Goal: Register for event/course

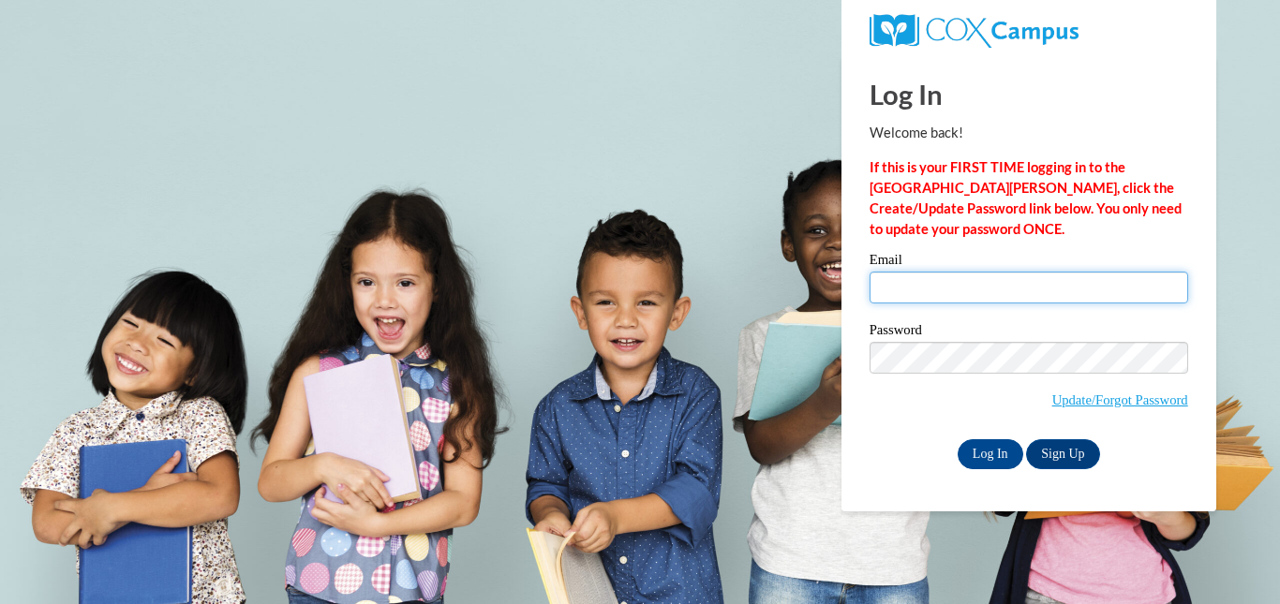
click at [944, 287] on input "Email" at bounding box center [1029, 288] width 319 height 32
type input "bclark12@daltonstate.edu"
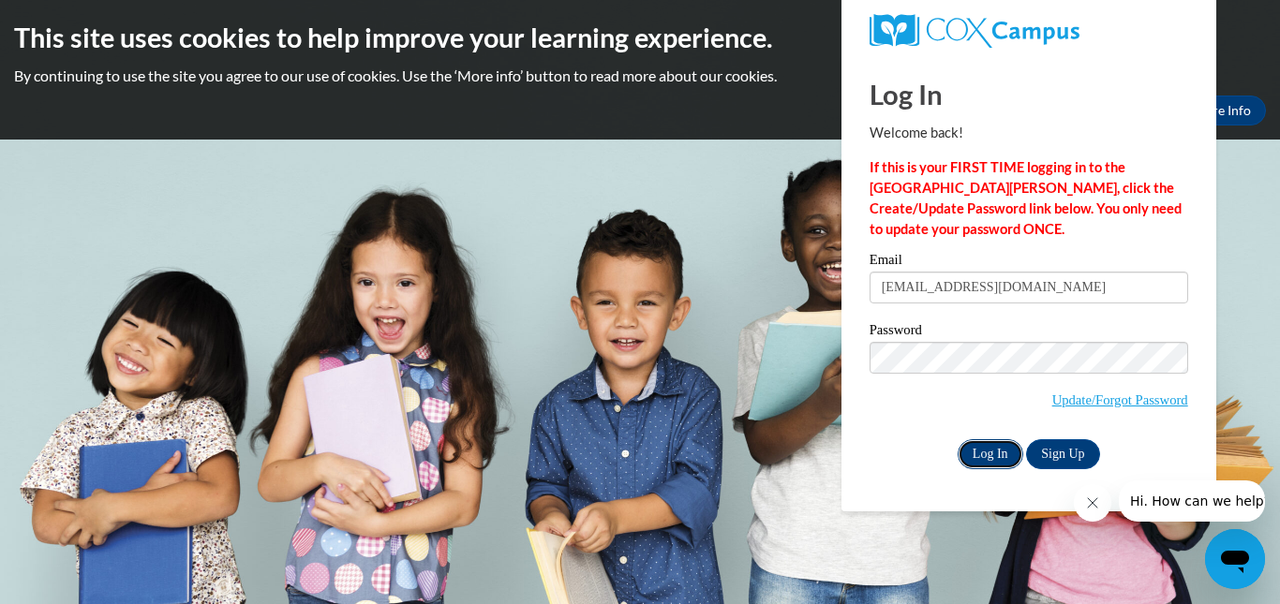
click at [982, 447] on input "Log In" at bounding box center [991, 454] width 66 height 30
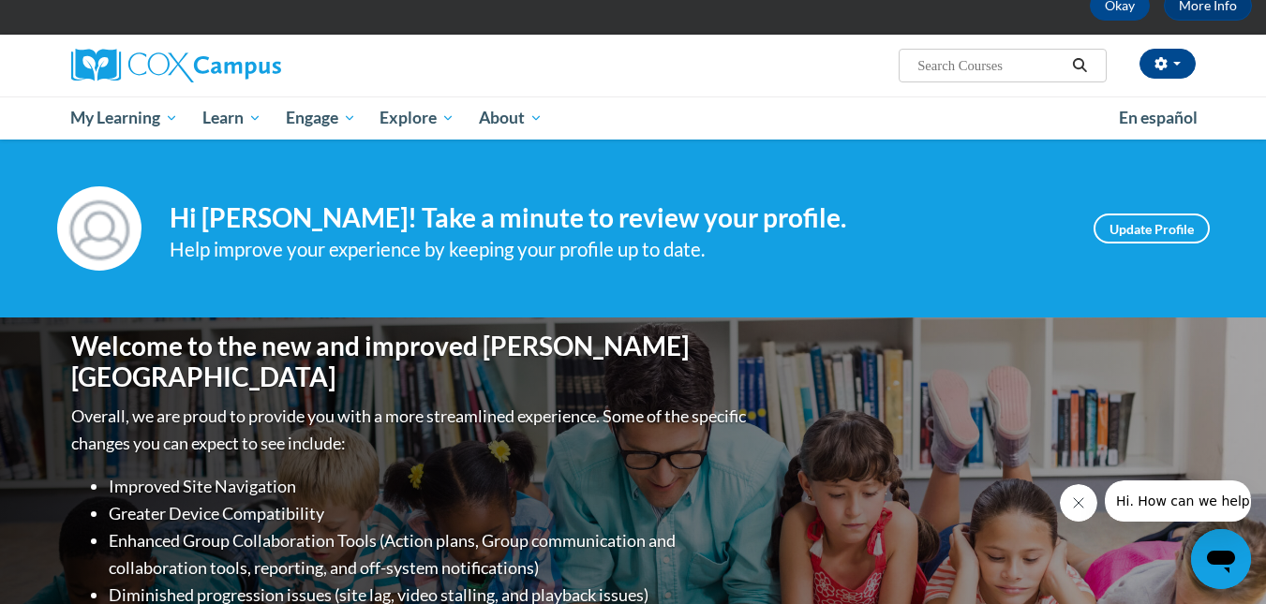
scroll to position [141, 0]
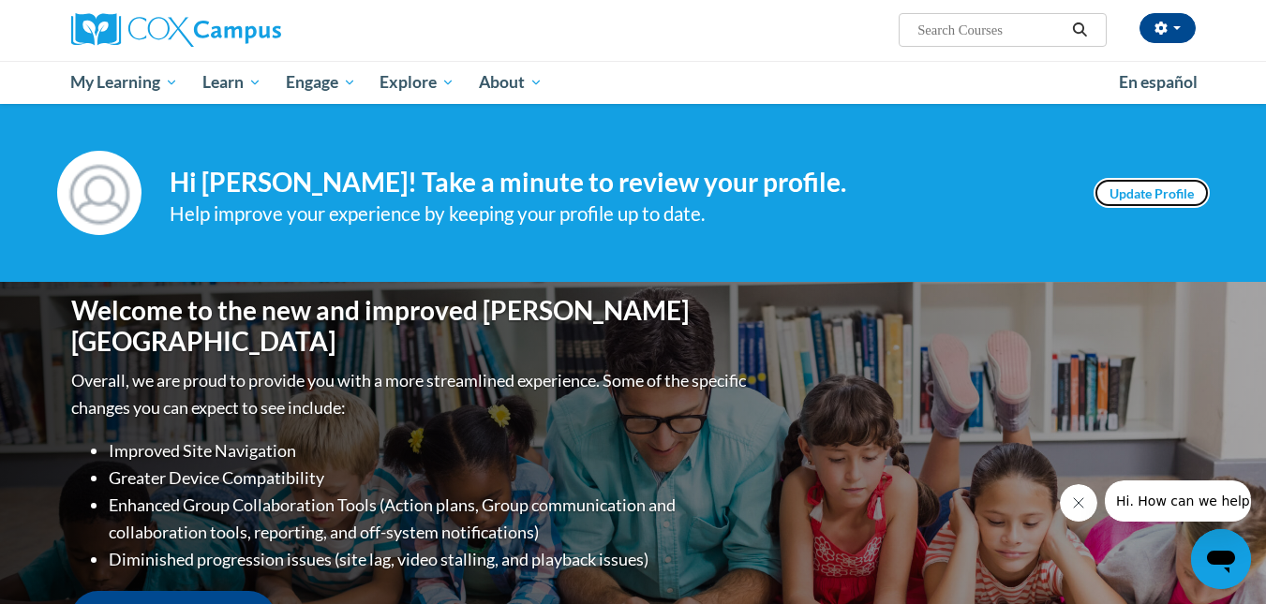
click at [1139, 186] on link "Update Profile" at bounding box center [1152, 193] width 116 height 30
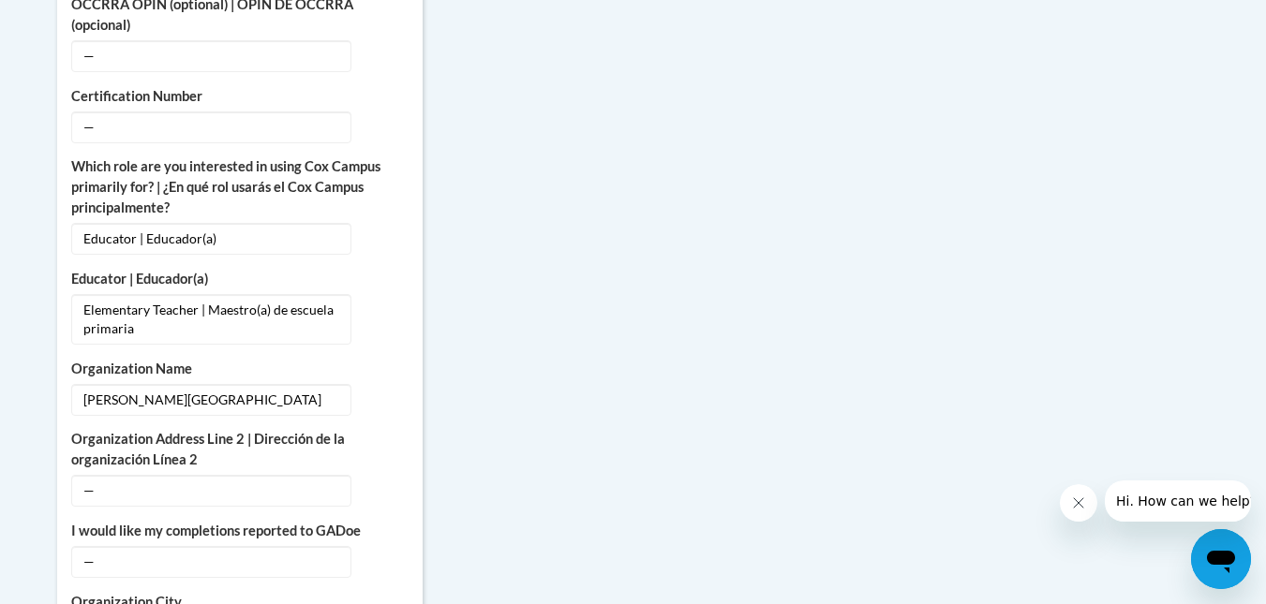
scroll to position [1127, 0]
click at [376, 224] on button "Edit" at bounding box center [386, 239] width 43 height 30
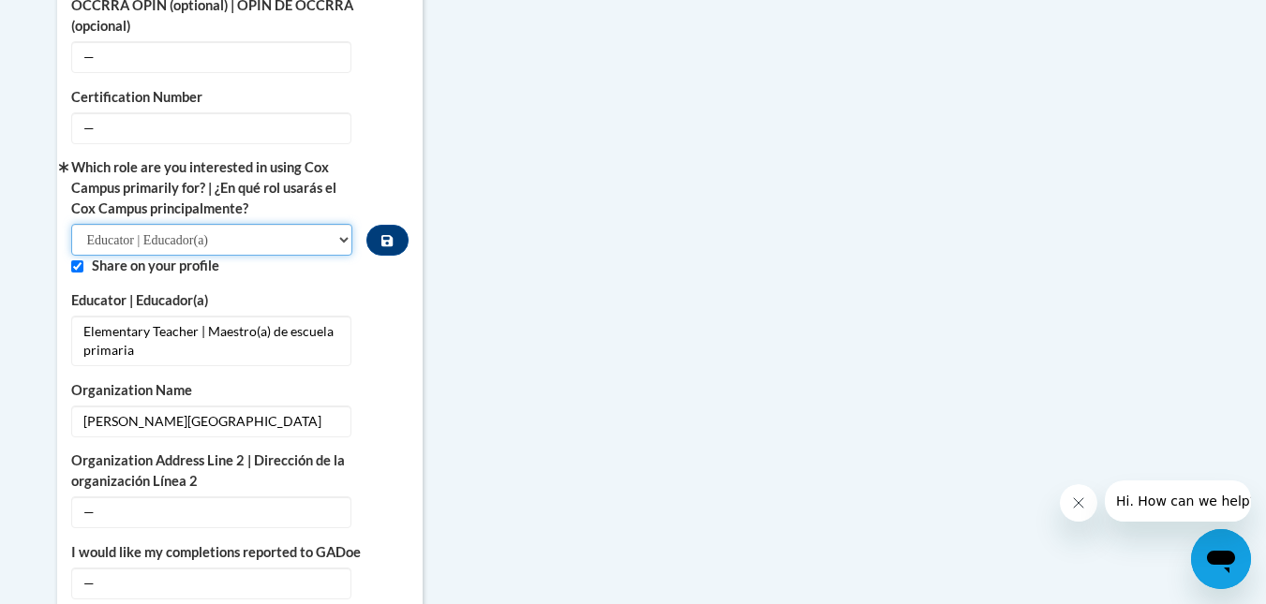
click at [341, 224] on select "Please Select College/University | Colegio/Universidad Community/Nonprofit Part…" at bounding box center [212, 240] width 282 height 32
select select "5a18ea06-2b54-4451-96f2-d152daf9eac5"
click at [71, 224] on select "Please Select College/University | Colegio/Universidad Community/Nonprofit Part…" at bounding box center [212, 240] width 282 height 32
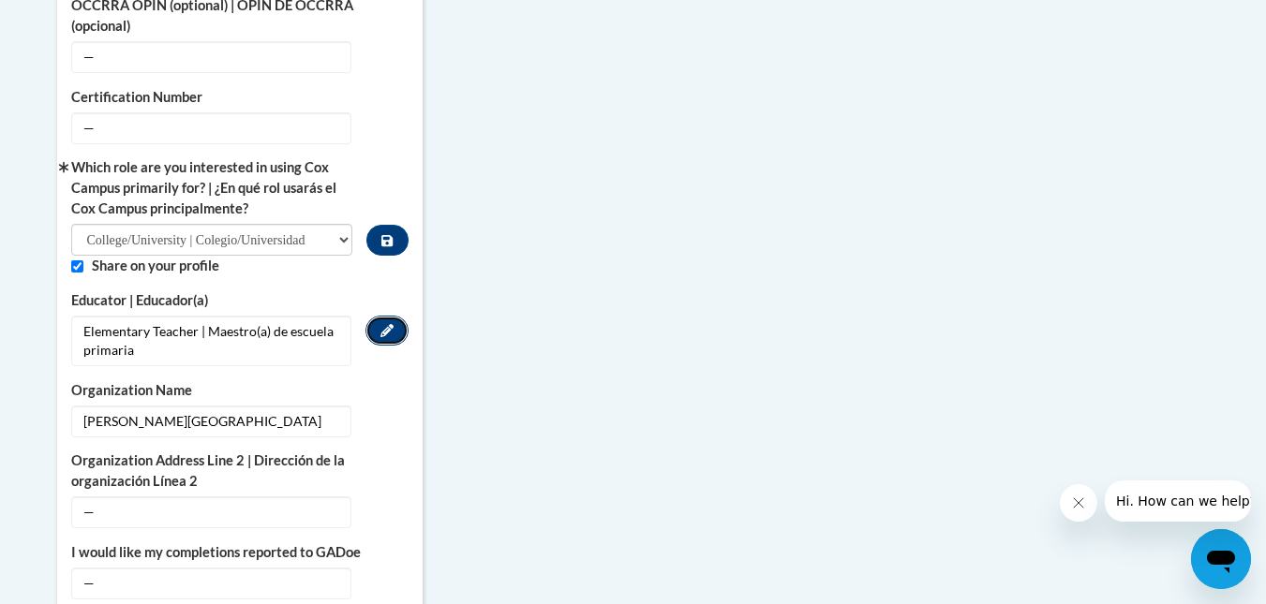
click at [380, 324] on icon "Custom profile fields" at bounding box center [386, 330] width 13 height 13
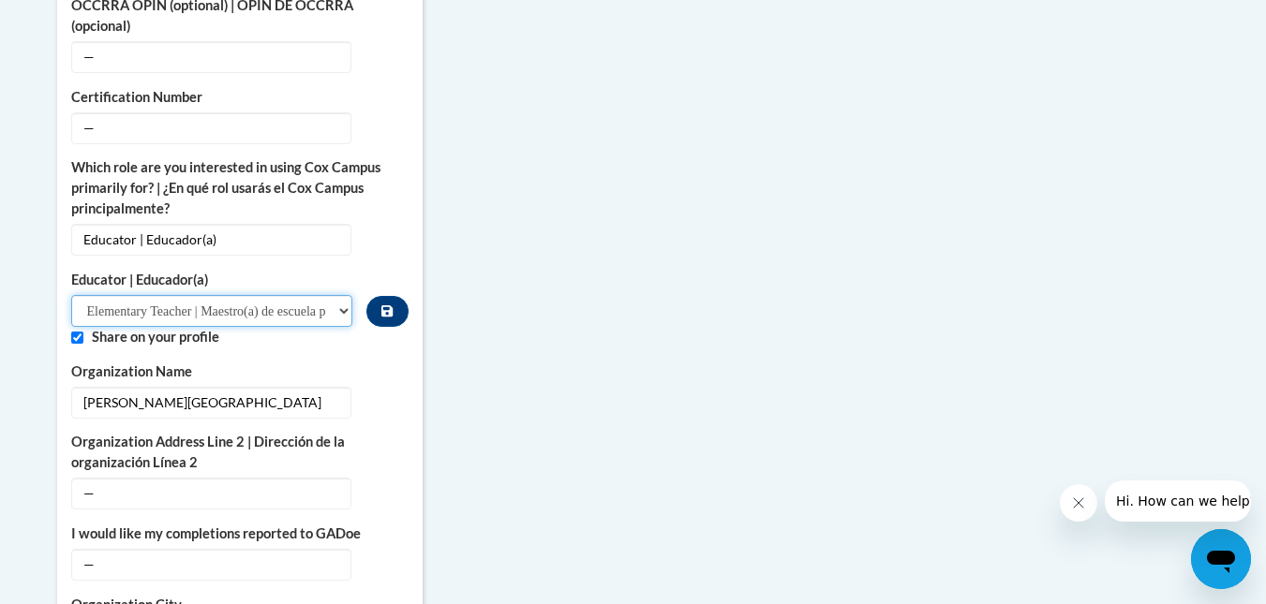
click at [342, 295] on select "Please Select Early Learning/Daycare Teacher/Family Home Care Provider | Maestr…" at bounding box center [212, 311] width 282 height 32
click at [335, 270] on label "Educator | Educador(a)" at bounding box center [212, 280] width 282 height 21
click at [315, 229] on span "Educator | Educador(a)" at bounding box center [211, 240] width 280 height 32
click at [372, 224] on button "Edit" at bounding box center [386, 239] width 43 height 30
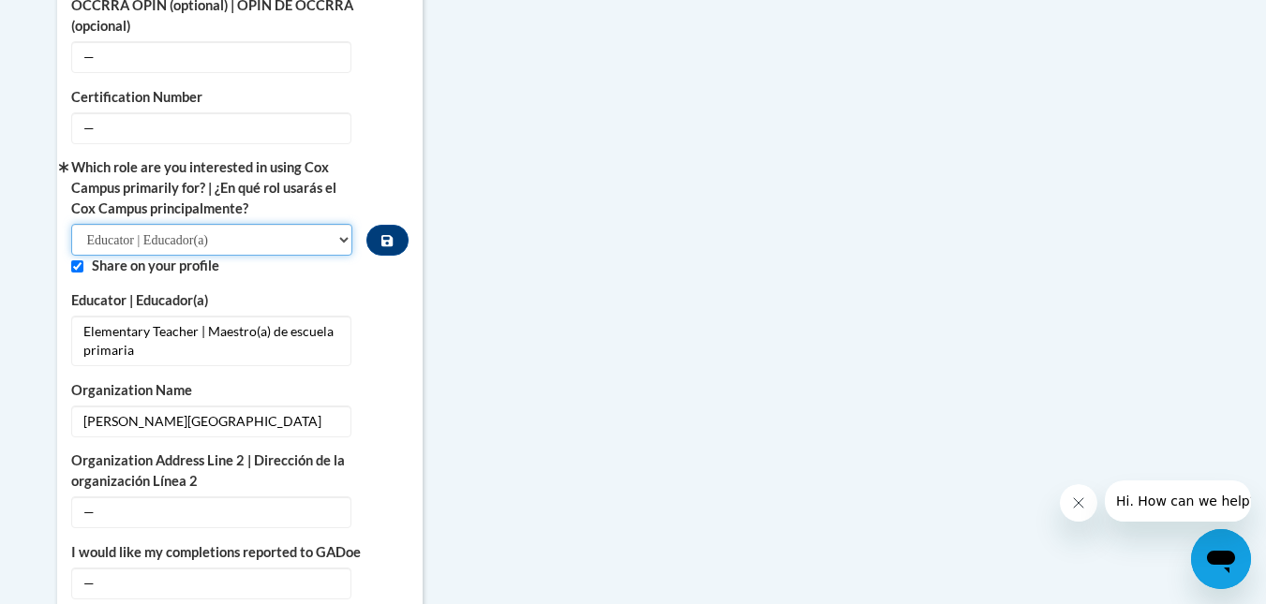
click at [342, 225] on select "Please Select College/University | Colegio/Universidad Community/Nonprofit Part…" at bounding box center [212, 240] width 282 height 32
select select "5a18ea06-2b54-4451-96f2-d152daf9eac5"
click at [71, 224] on select "Please Select College/University | Colegio/Universidad Community/Nonprofit Part…" at bounding box center [212, 240] width 282 height 32
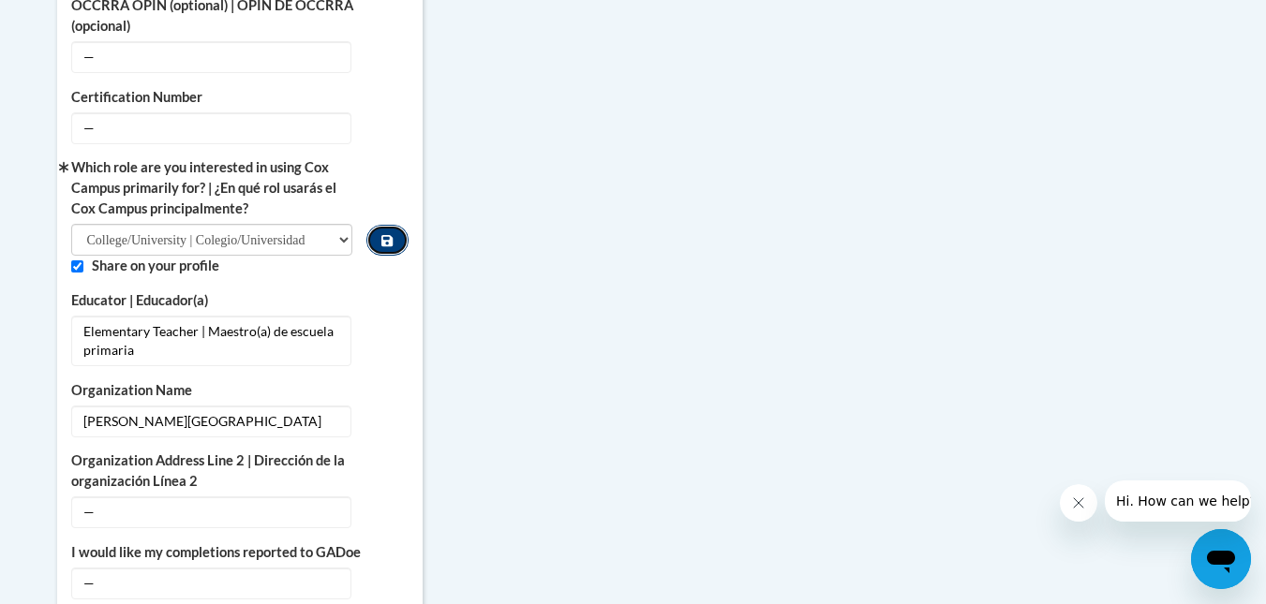
click at [394, 228] on button "Custom profile fields" at bounding box center [386, 240] width 41 height 31
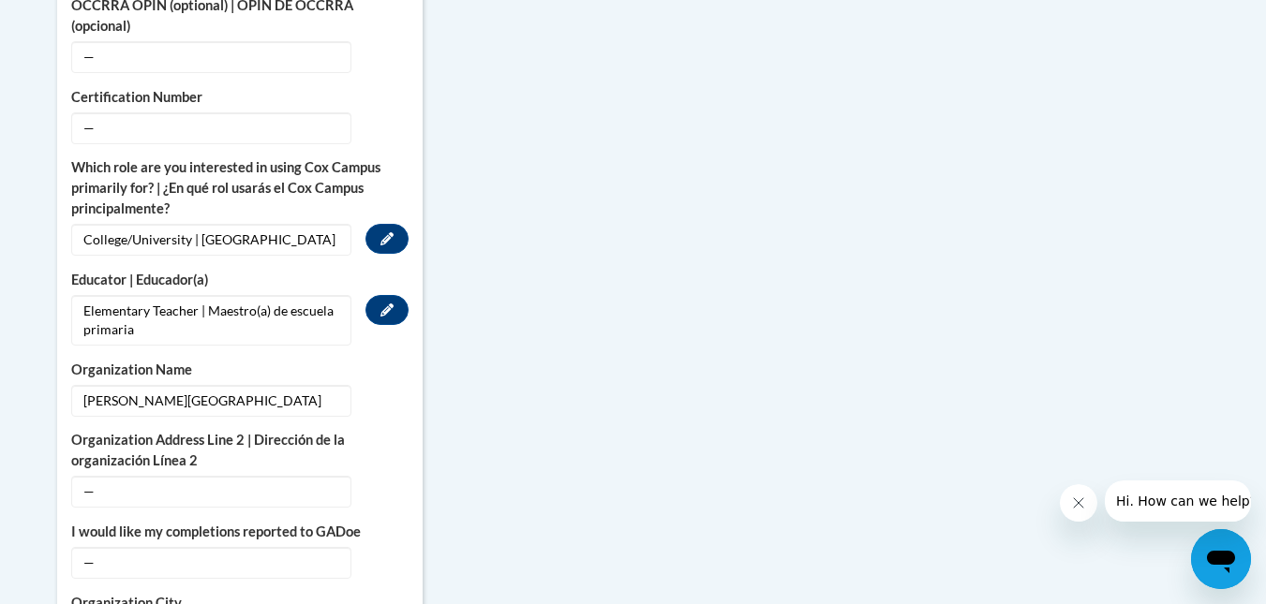
click at [272, 295] on span "Elementary Teacher | Maestro(a) de escuela primaria" at bounding box center [211, 320] width 280 height 51
click at [393, 304] on icon "Custom profile fields" at bounding box center [386, 310] width 13 height 13
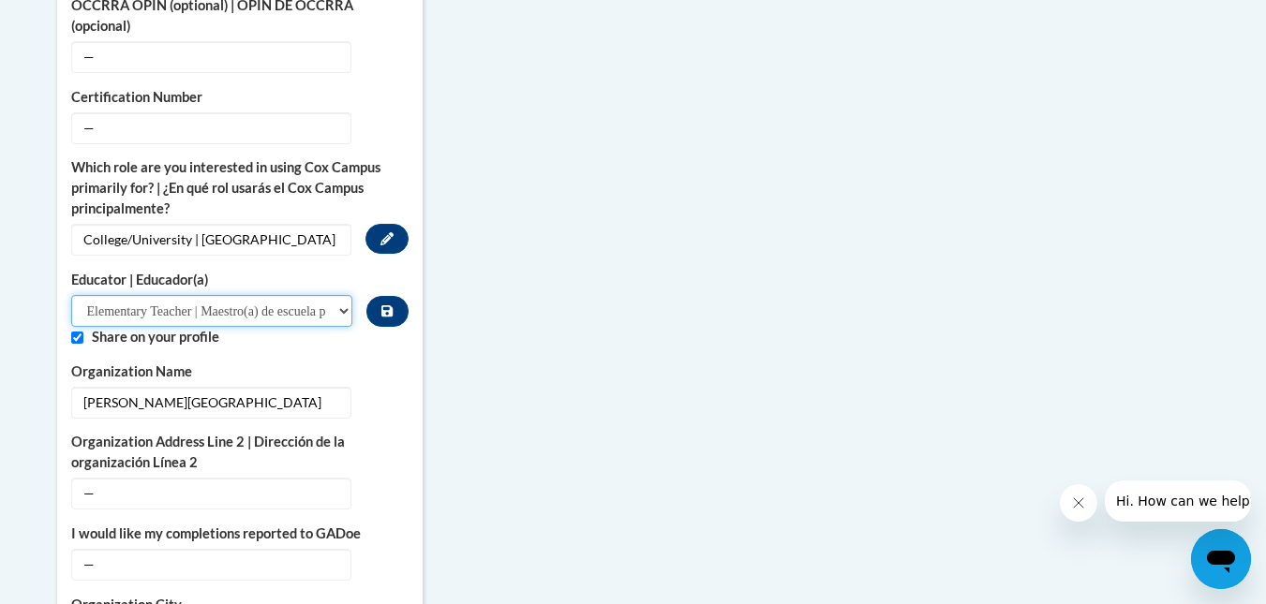
click at [343, 295] on select "Please Select Early Learning/Daycare Teacher/Family Home Care Provider | Maestr…" at bounding box center [212, 311] width 282 height 32
click at [574, 210] on div "More About Me Click or press to edit any of the profile fields below. Select mu…" at bounding box center [633, 347] width 1181 height 1593
click at [321, 295] on select "Please Select Early Learning/Daycare Teacher/Family Home Care Provider | Maestr…" at bounding box center [212, 311] width 282 height 32
click at [527, 259] on div "More About Me Click or press to edit any of the profile fields below. Select mu…" at bounding box center [633, 347] width 1181 height 1593
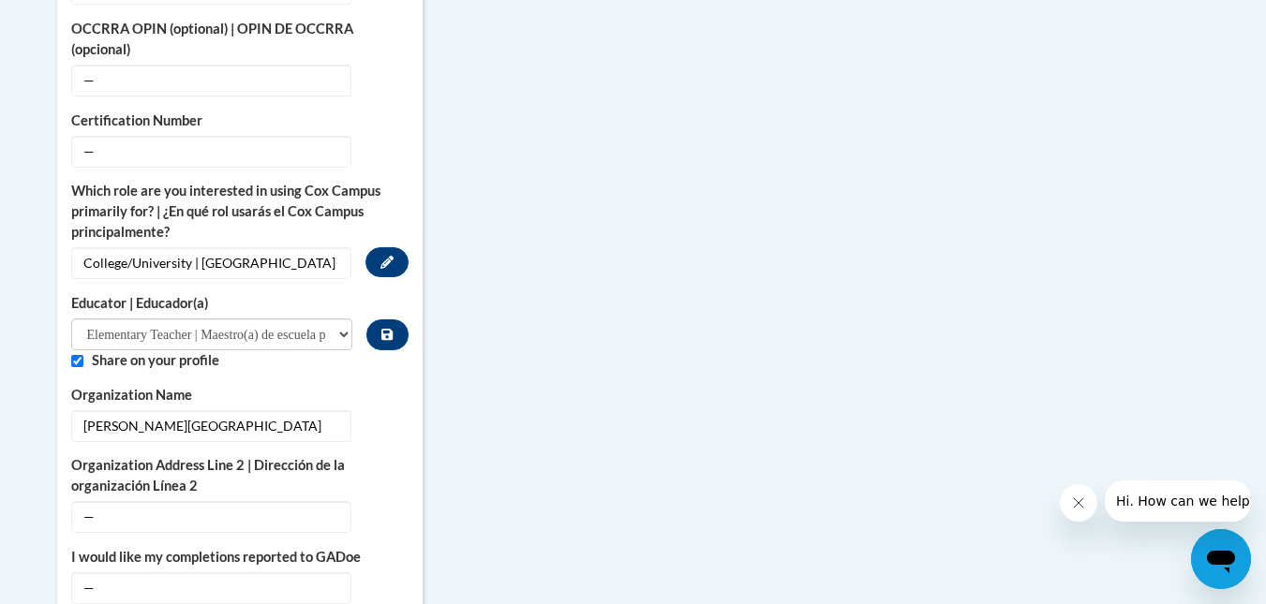
scroll to position [1100, 0]
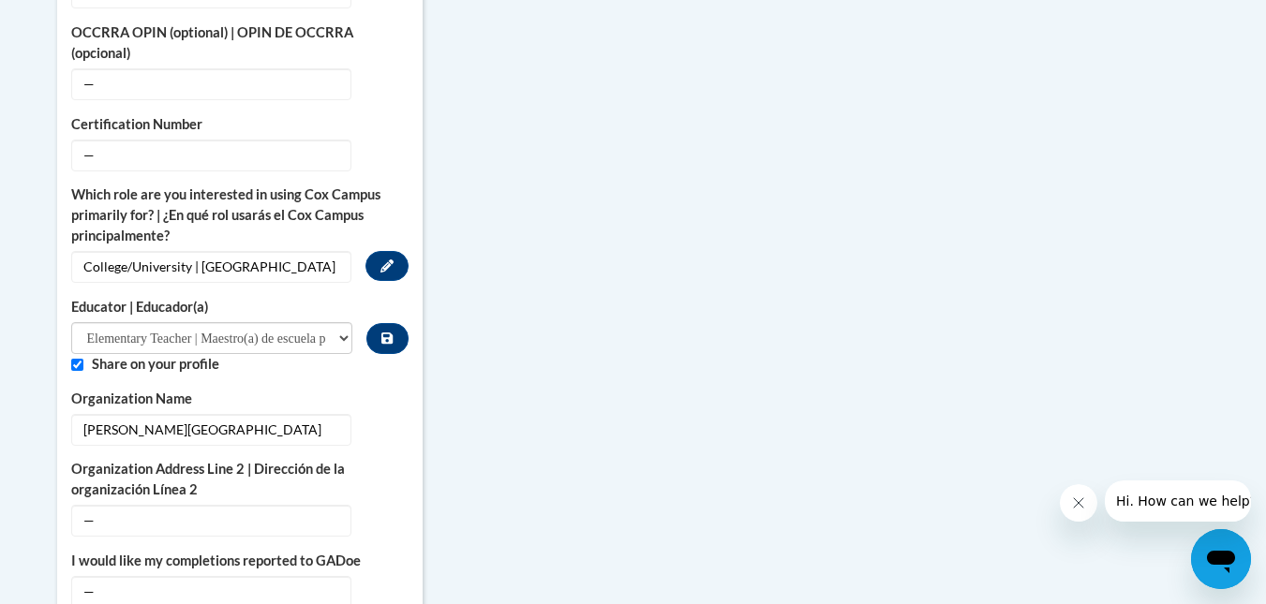
drag, startPoint x: 253, startPoint y: 249, endPoint x: 164, endPoint y: 240, distance: 89.5
click at [164, 251] on span "College/University | Colegio/Universidad" at bounding box center [211, 267] width 280 height 32
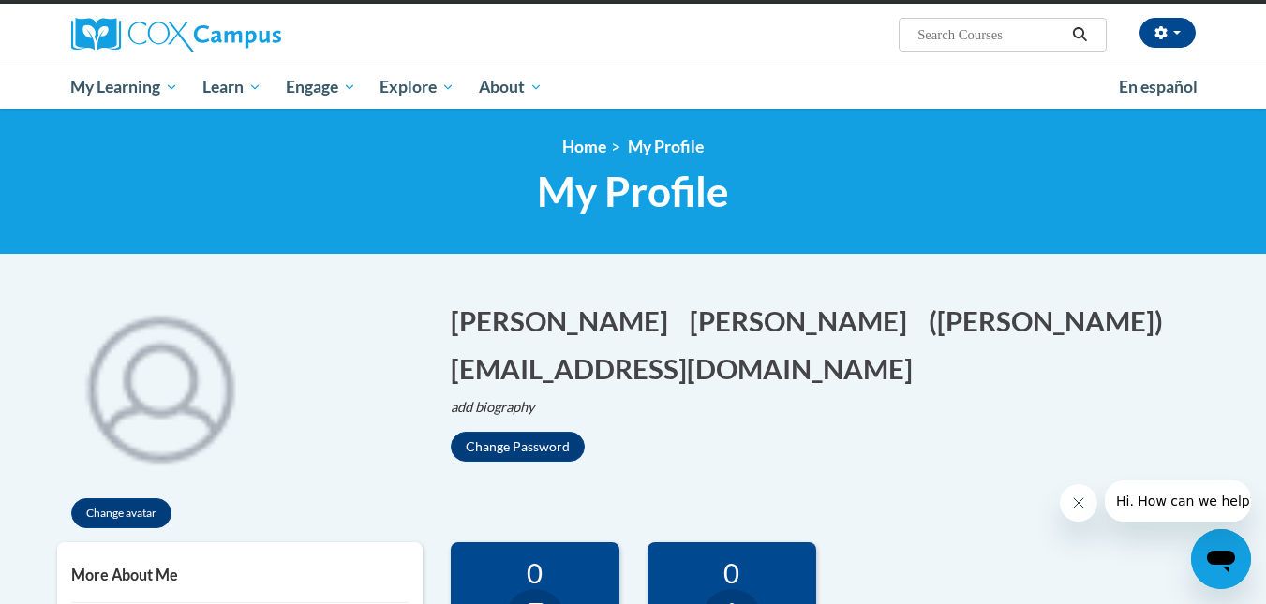
scroll to position [132, 0]
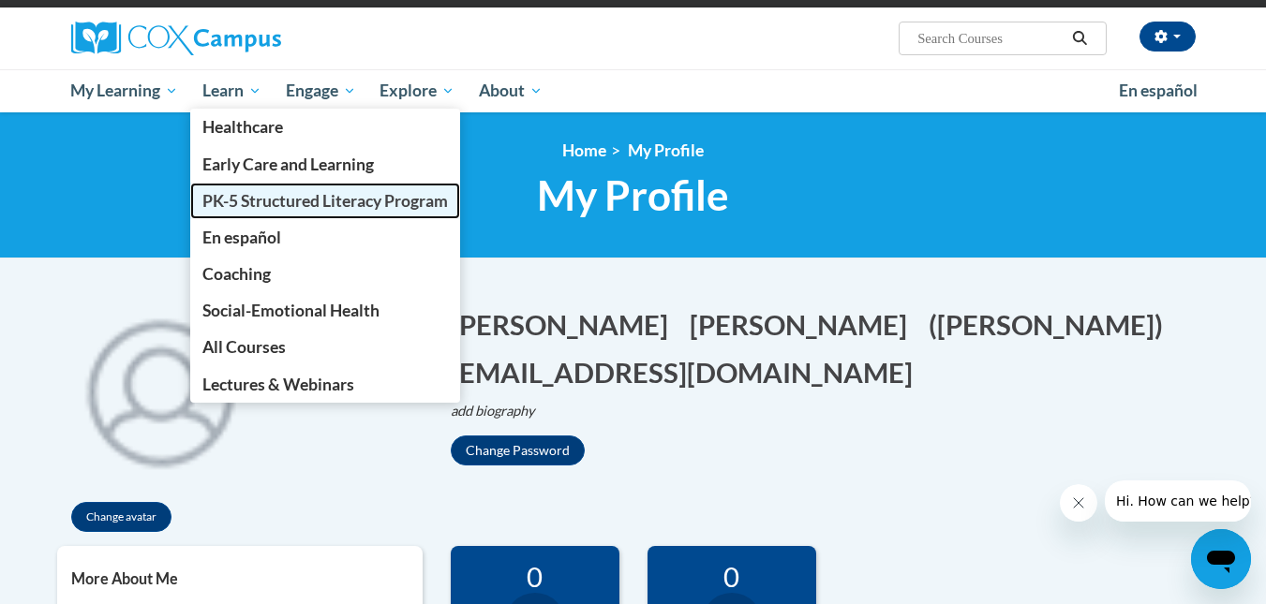
click at [245, 194] on span "PK-5 Structured Literacy Program" at bounding box center [325, 201] width 246 height 20
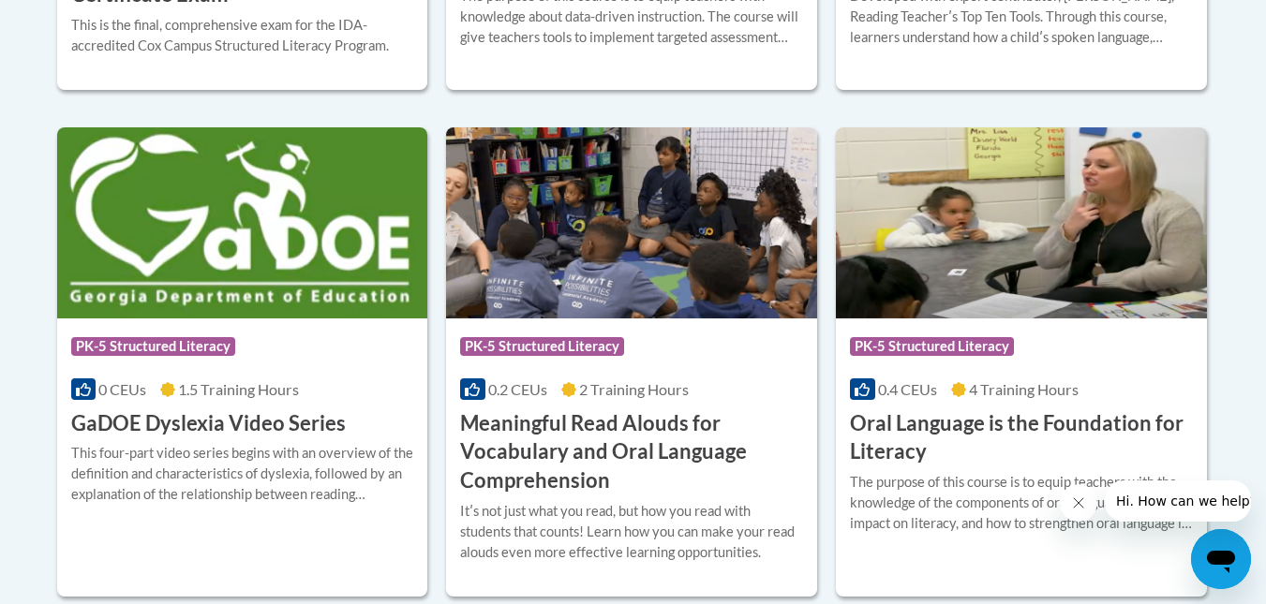
scroll to position [1187, 0]
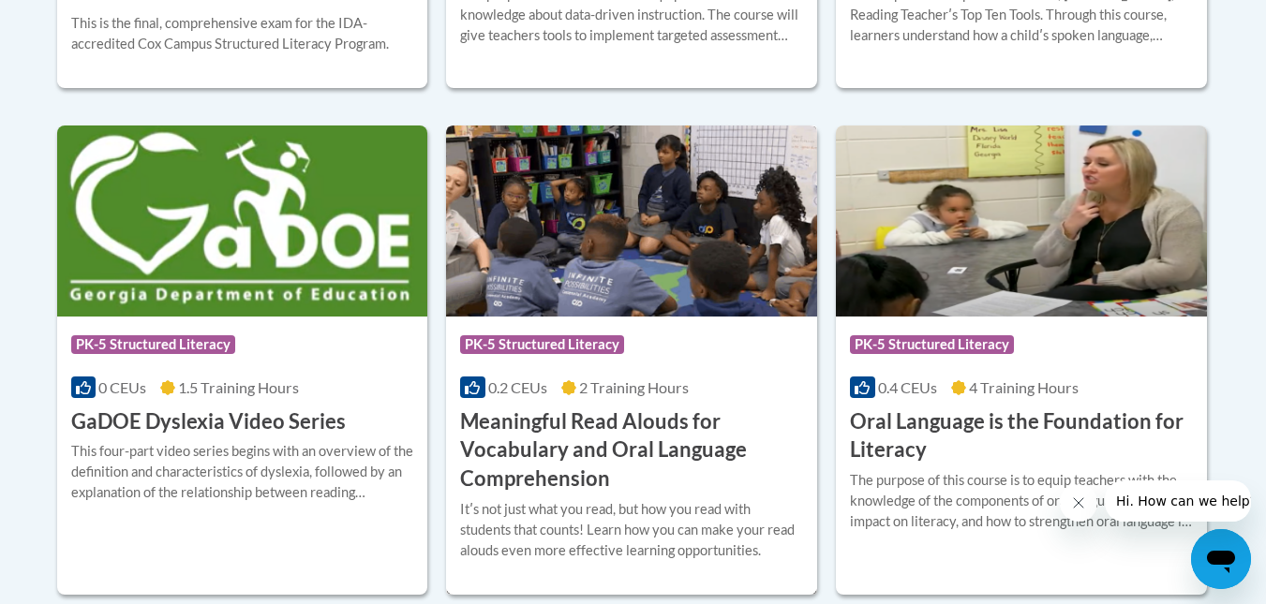
click at [604, 262] on img at bounding box center [631, 221] width 371 height 191
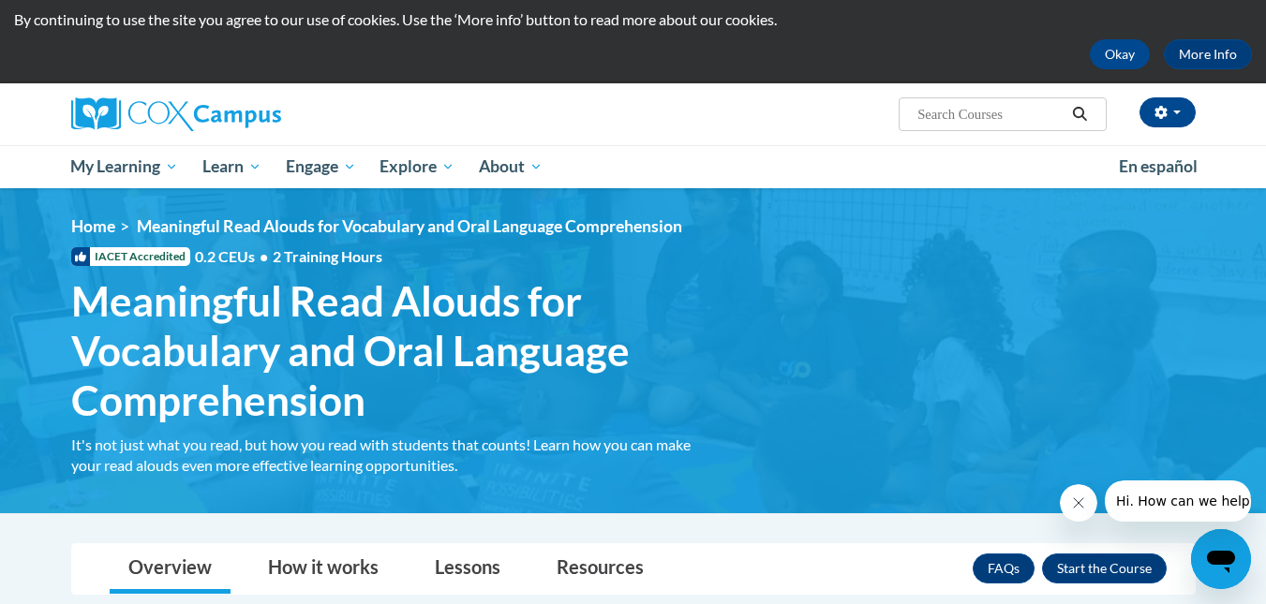
scroll to position [362, 0]
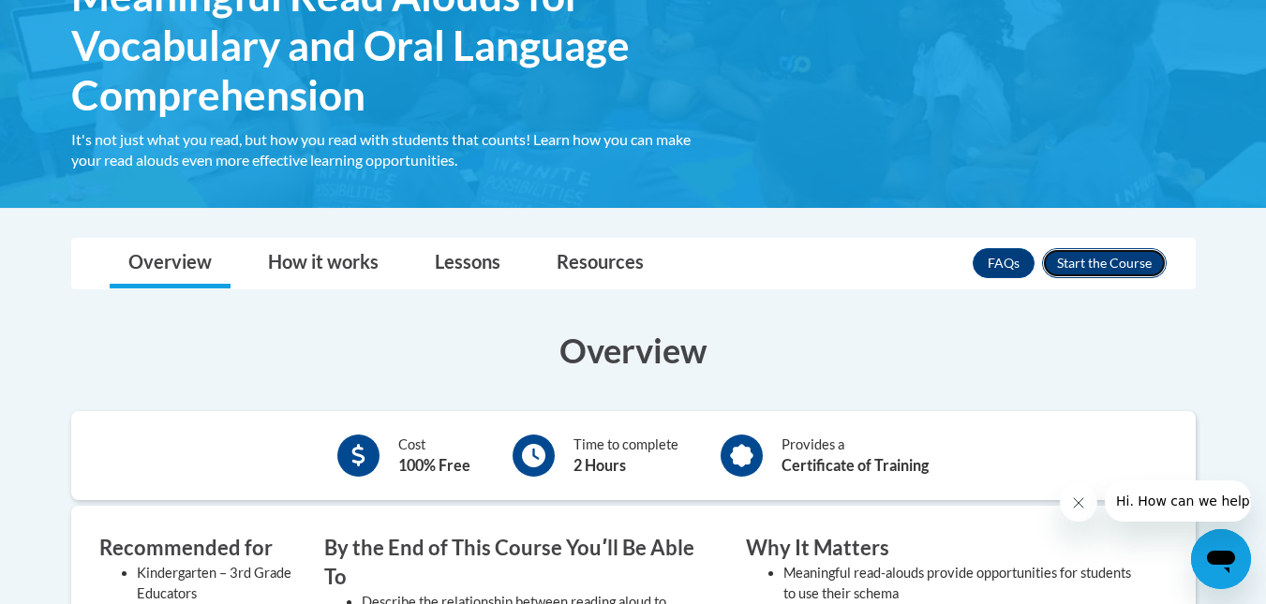
click at [1080, 265] on button "Enroll" at bounding box center [1104, 263] width 125 height 30
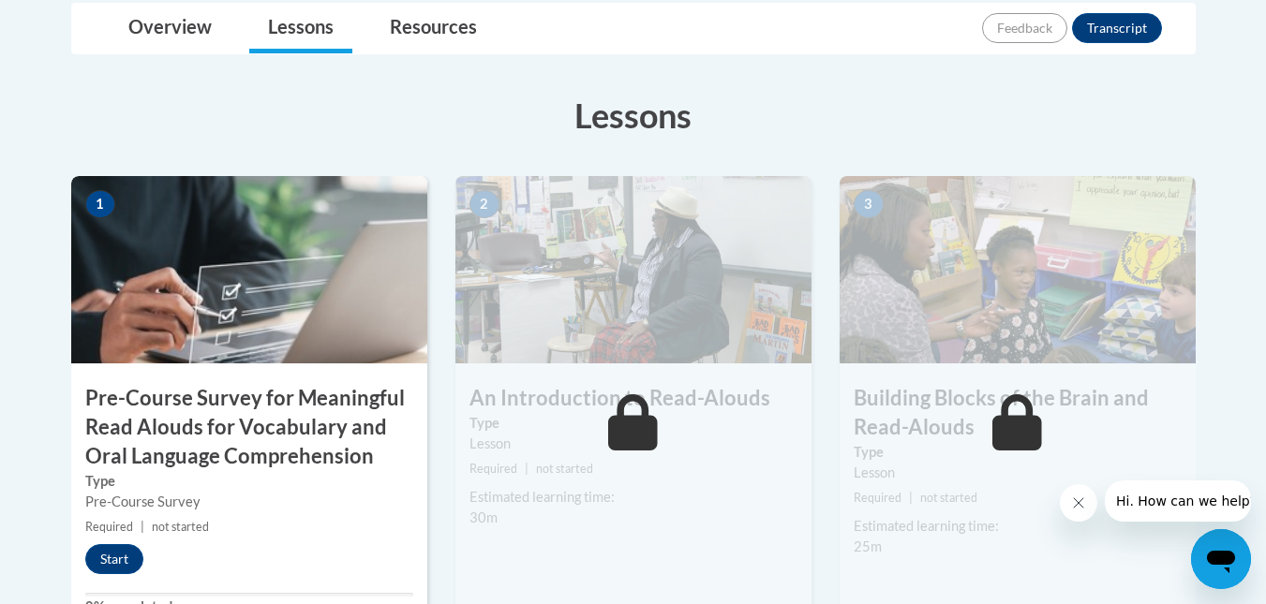
scroll to position [496, 0]
click at [1178, 127] on h3 "Lessons" at bounding box center [633, 116] width 1125 height 47
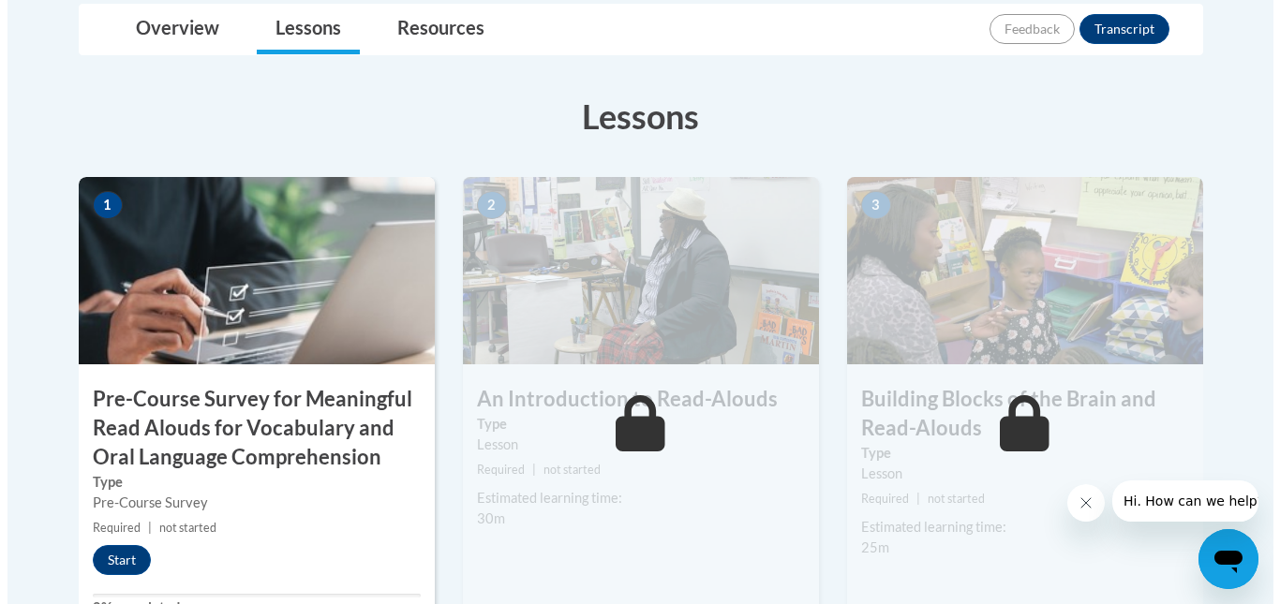
scroll to position [618, 0]
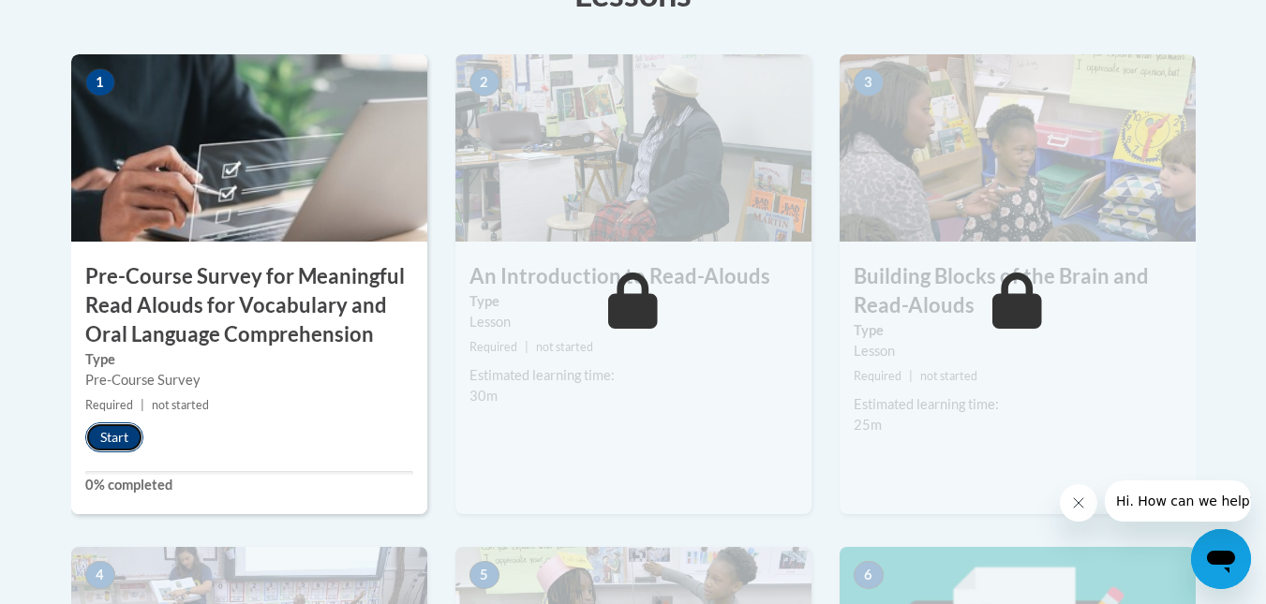
click at [115, 439] on button "Start" at bounding box center [114, 438] width 58 height 30
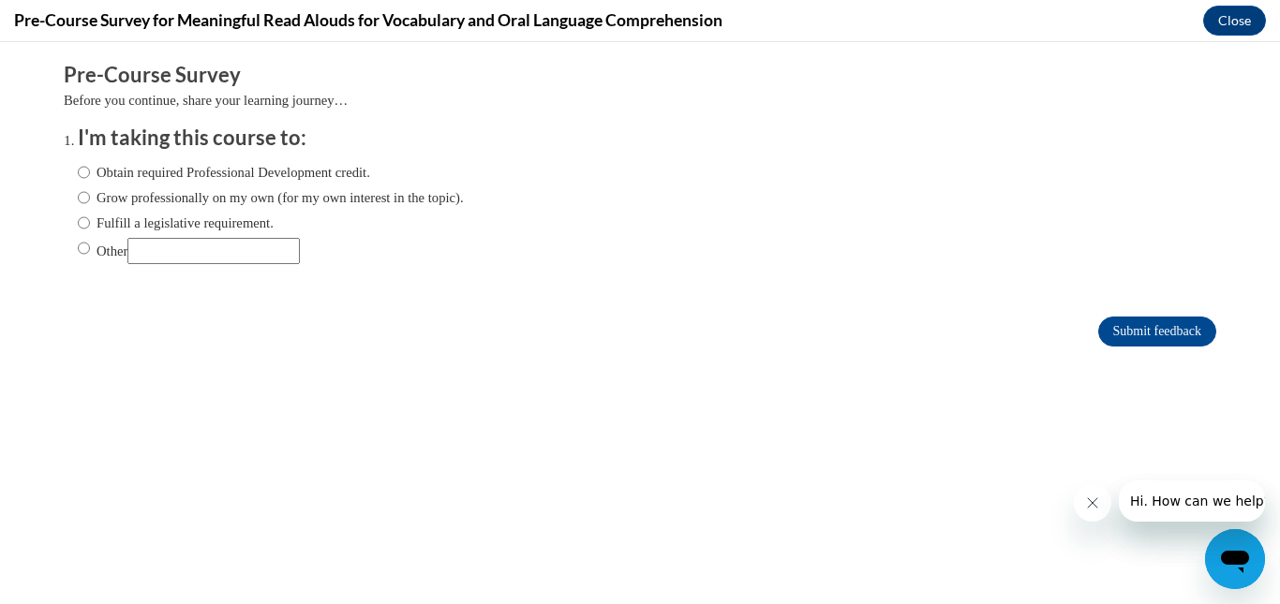
scroll to position [0, 0]
click at [78, 171] on input "Obtain required Professional Development credit." at bounding box center [84, 172] width 12 height 21
radio input "true"
click at [1098, 333] on input "Submit feedback" at bounding box center [1157, 332] width 118 height 30
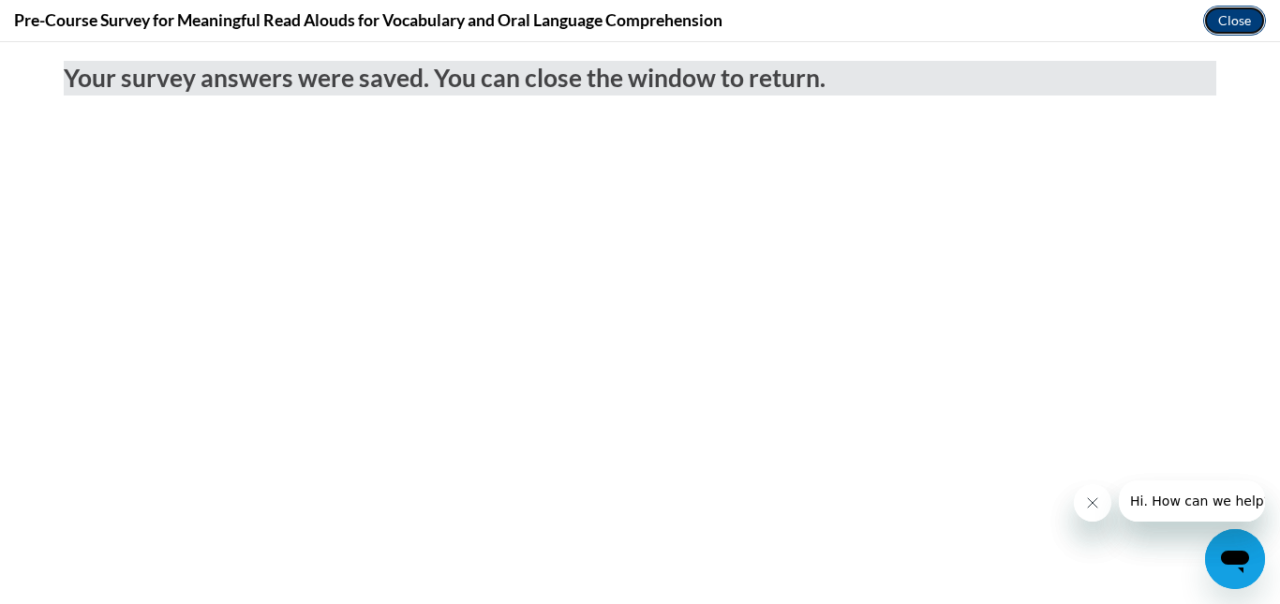
click at [1228, 24] on button "Close" at bounding box center [1234, 21] width 63 height 30
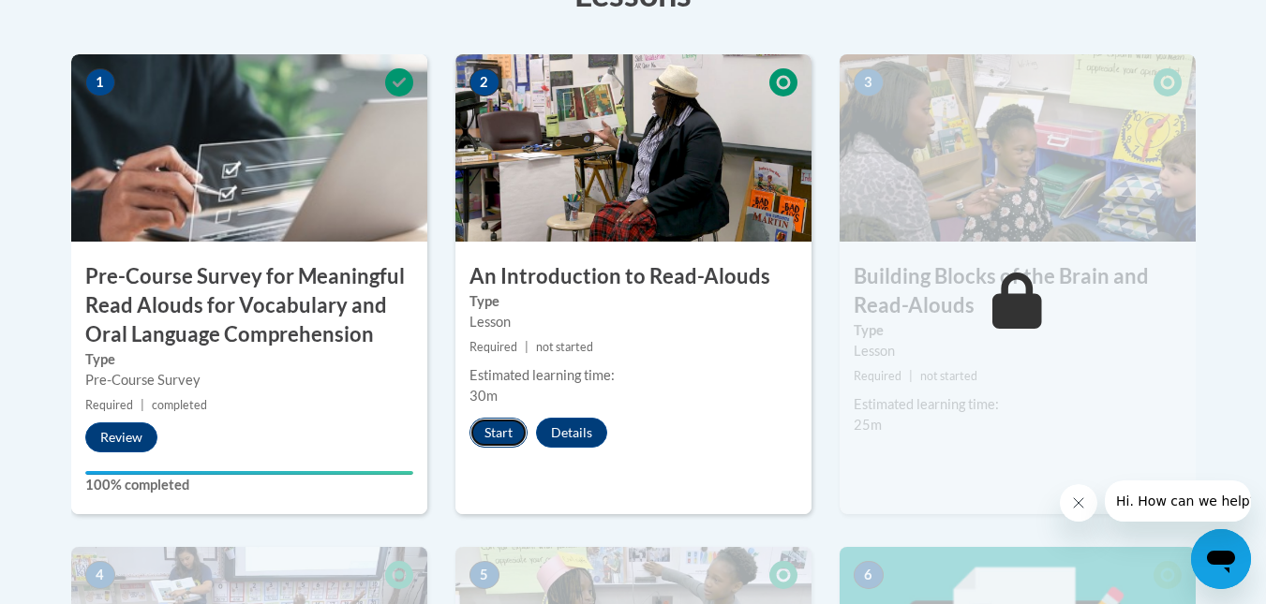
click at [479, 425] on button "Start" at bounding box center [498, 433] width 58 height 30
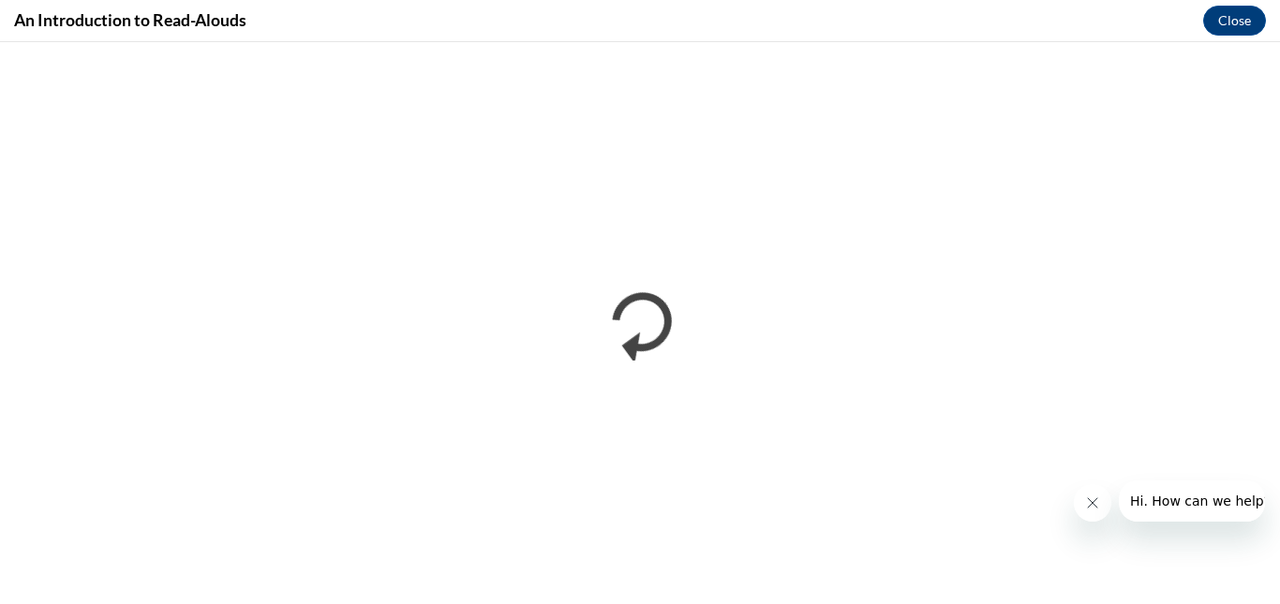
click at [1089, 498] on icon "Close message from company" at bounding box center [1091, 503] width 15 height 15
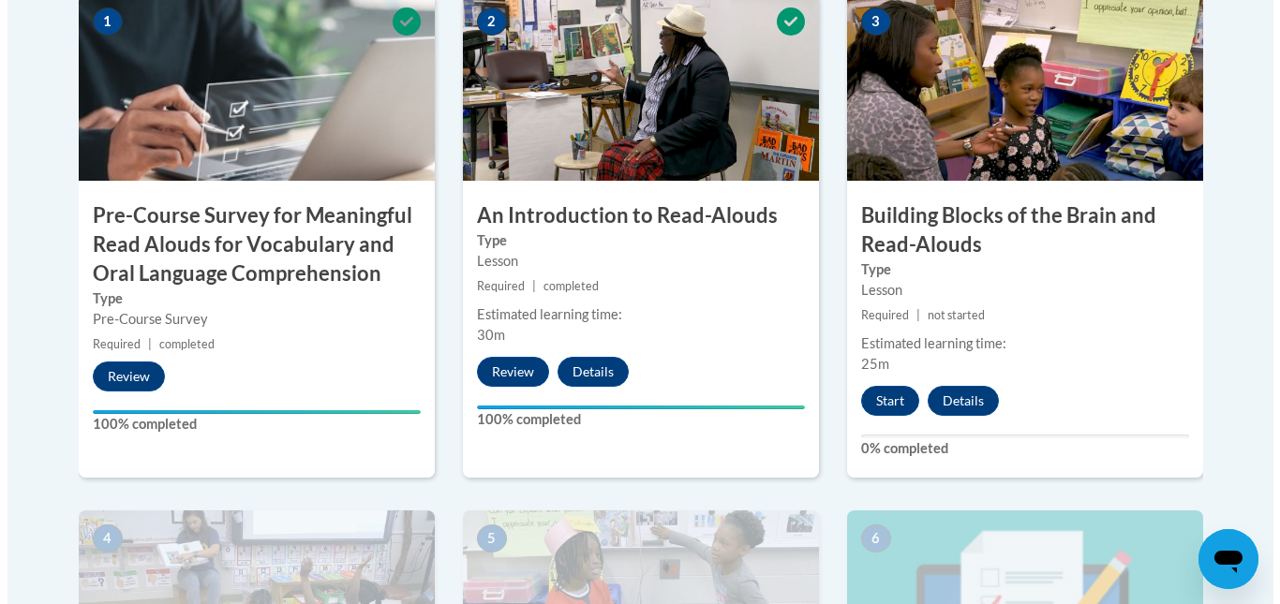
scroll to position [678, 0]
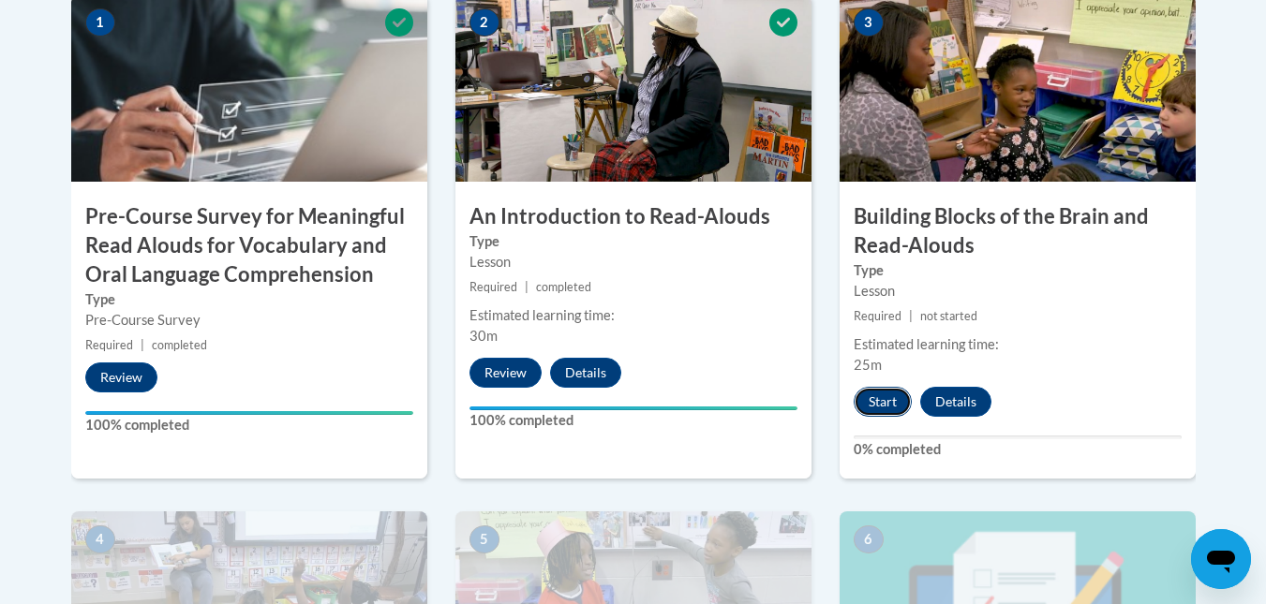
click at [883, 402] on button "Start" at bounding box center [883, 402] width 58 height 30
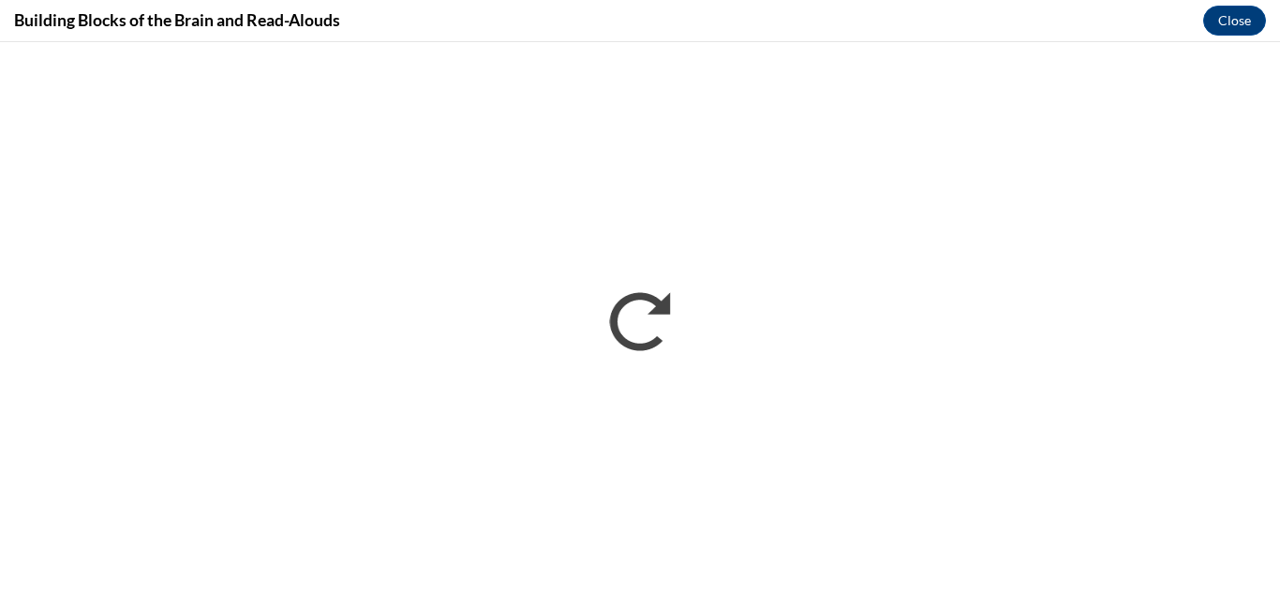
scroll to position [0, 0]
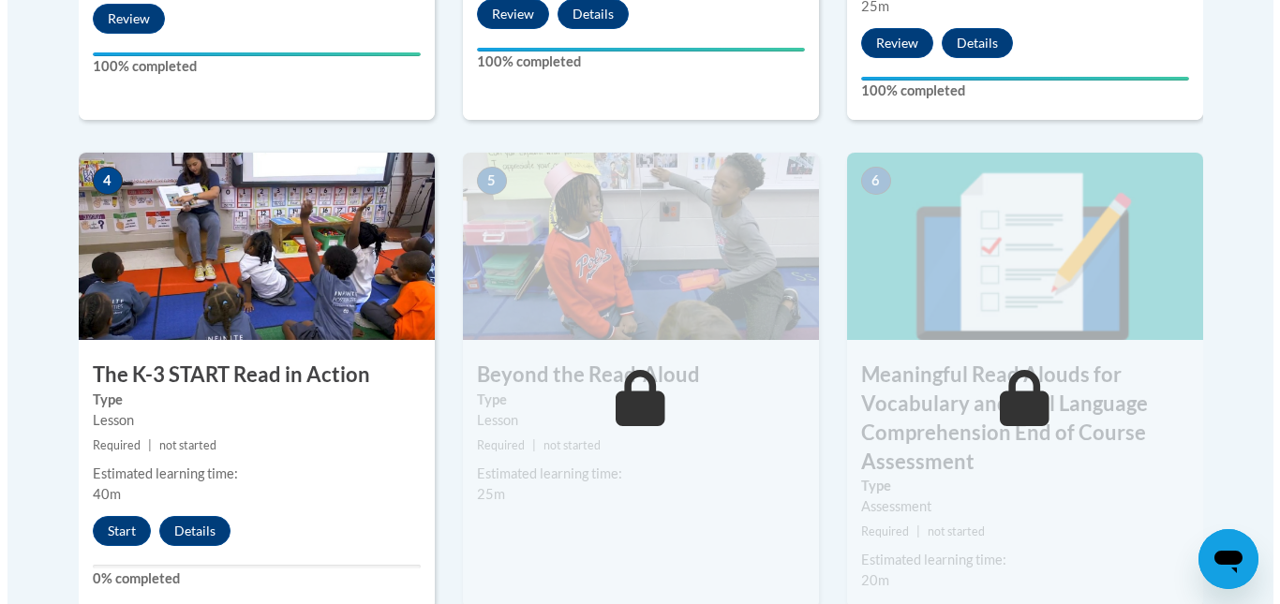
scroll to position [1255, 0]
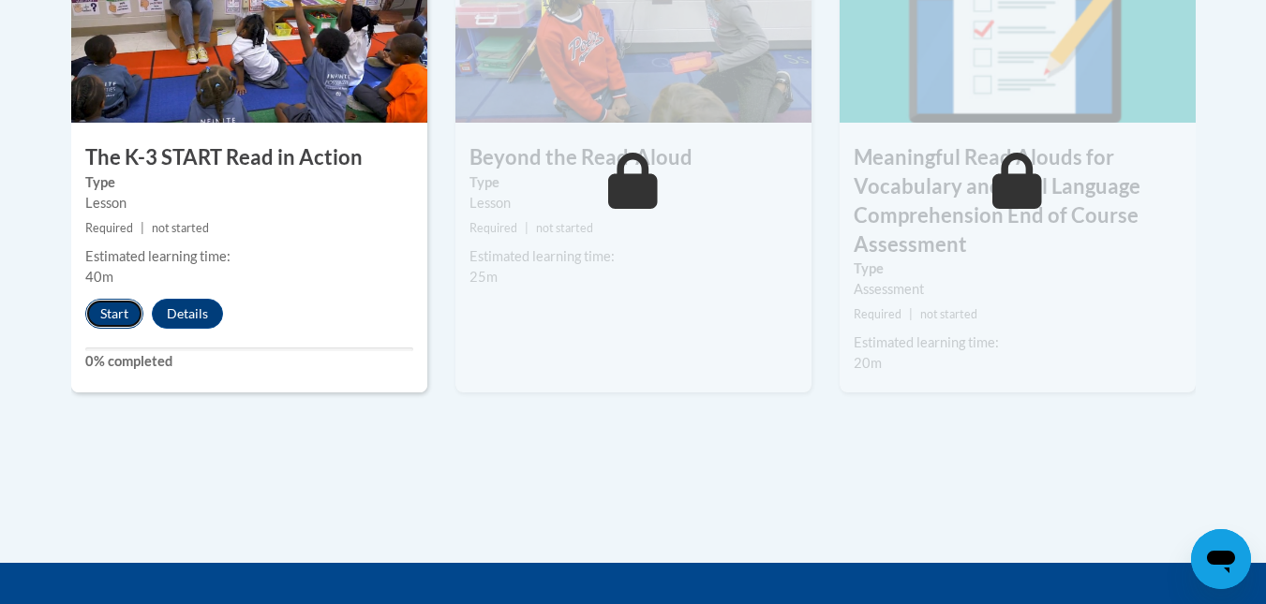
click at [95, 315] on button "Start" at bounding box center [114, 314] width 58 height 30
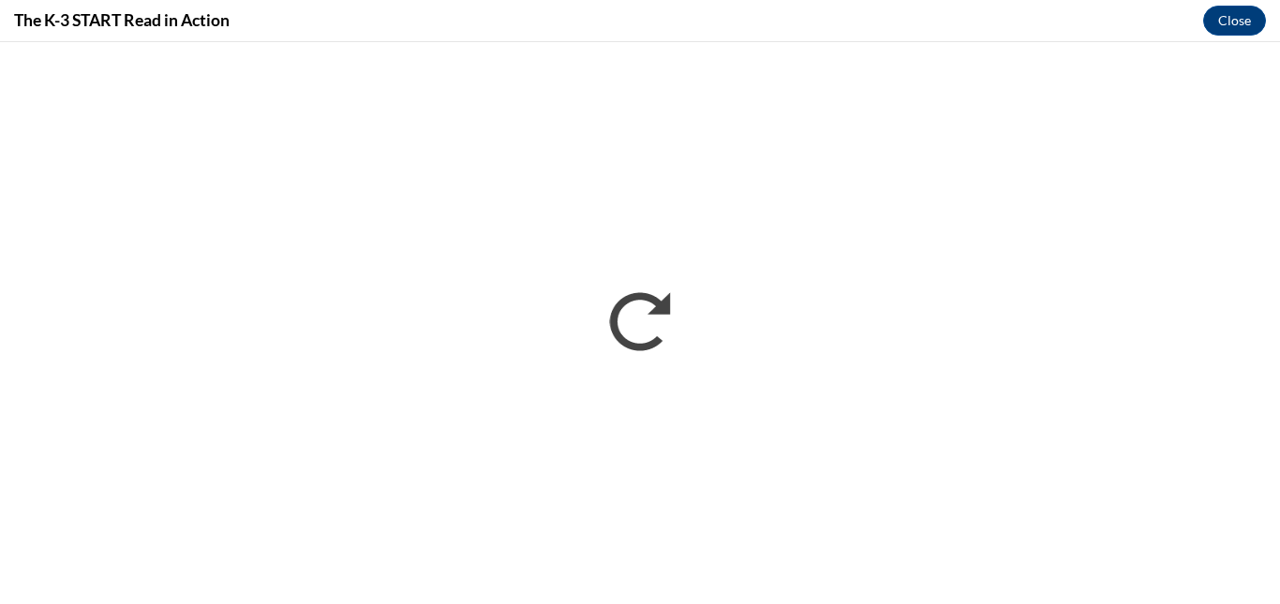
scroll to position [0, 0]
